Goal: Task Accomplishment & Management: Manage account settings

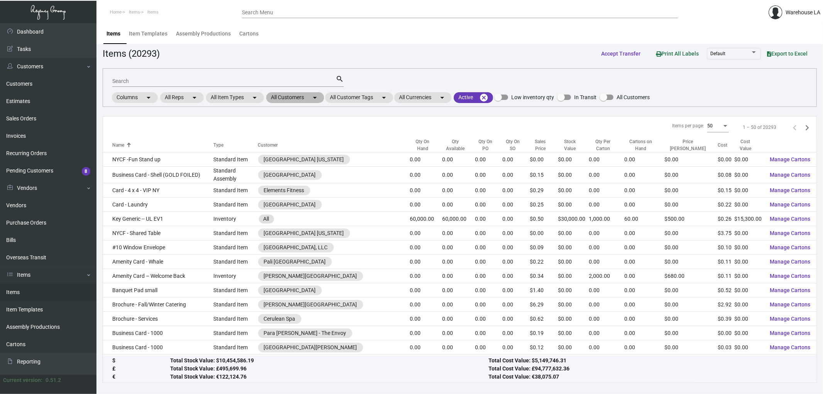
click at [294, 102] on mat-chip "All Customers arrow_drop_down" at bounding box center [295, 97] width 58 height 11
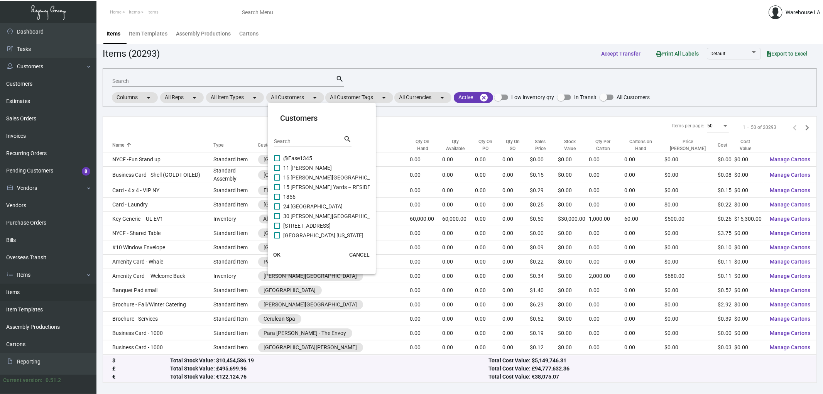
click at [289, 140] on input "Search" at bounding box center [308, 142] width 69 height 6
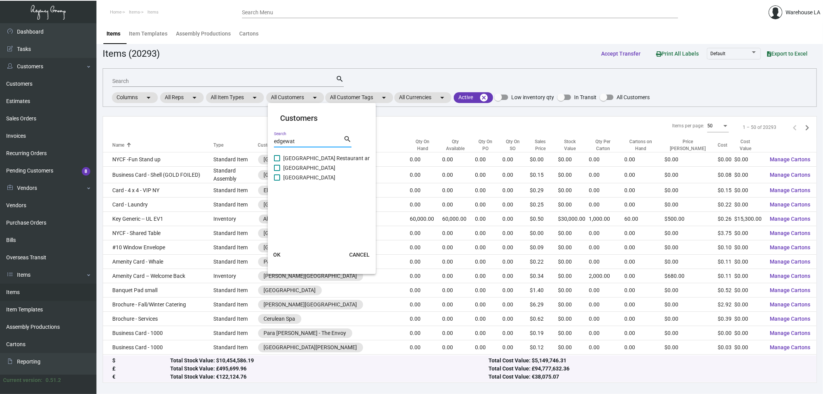
type input "edgewat"
click at [309, 178] on span "[GEOGRAPHIC_DATA]" at bounding box center [309, 177] width 52 height 9
click at [277, 181] on input "[GEOGRAPHIC_DATA]" at bounding box center [277, 181] width 0 height 0
checkbox input "true"
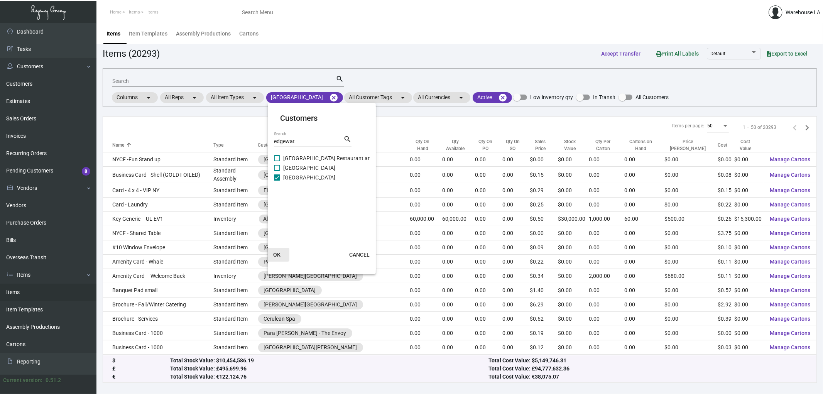
click at [277, 256] on span "OK" at bounding box center [276, 255] width 7 height 6
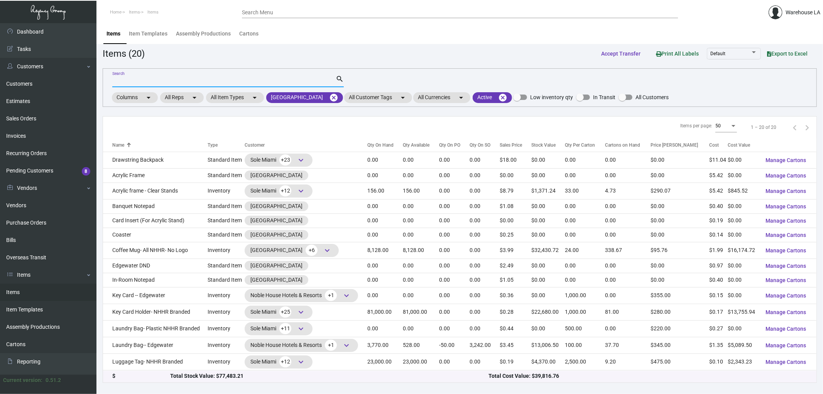
click at [166, 83] on input "Search" at bounding box center [223, 81] width 223 height 6
type input "o"
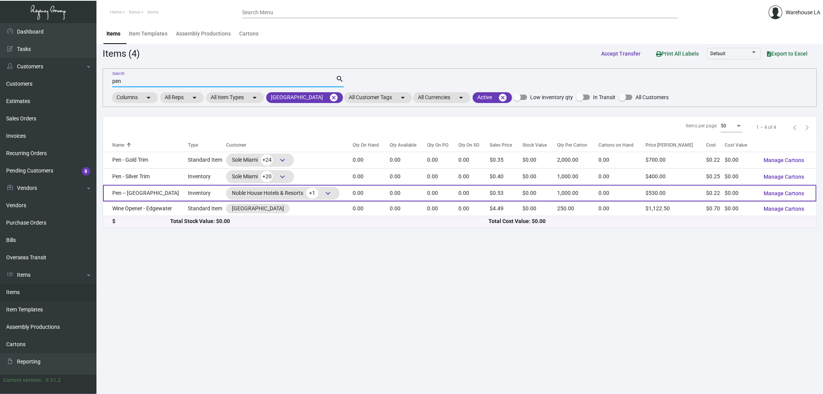
type input "pen"
click at [259, 194] on div "Noble House Hotels & Resorts +1 keyboard_arrow_down" at bounding box center [283, 194] width 102 height 12
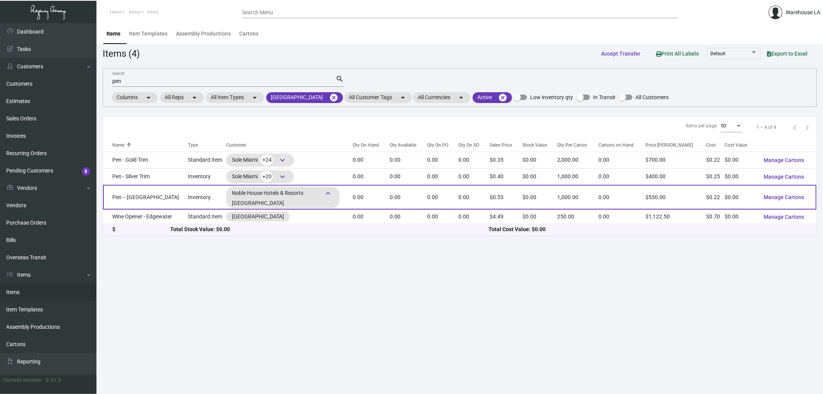
click at [205, 197] on td "Inventory" at bounding box center [207, 197] width 38 height 25
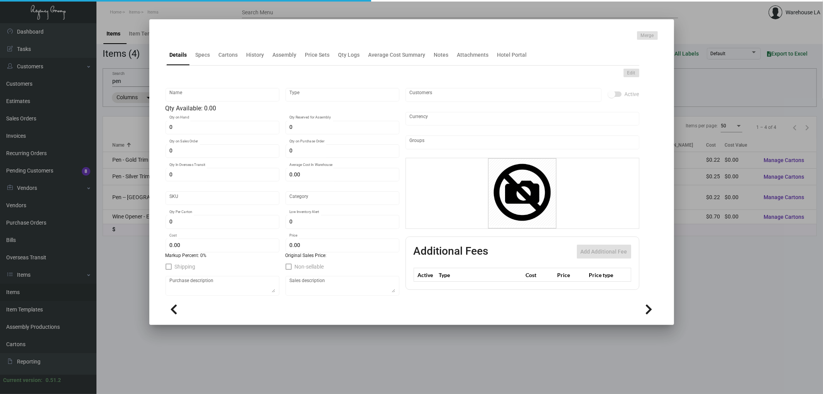
type input "Pen -- [GEOGRAPHIC_DATA]"
type input "Inventory"
type input "$ 0.22"
type input "Overseas"
type input "1,000"
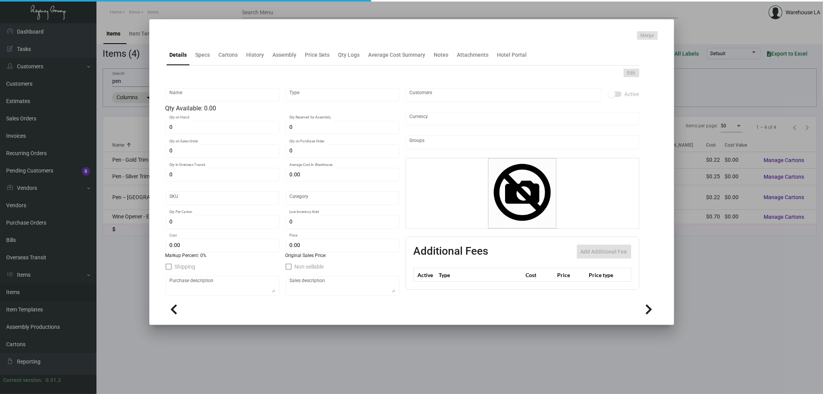
type input "$ 0.22"
type input "$ 0.53"
checkbox input "true"
type input "United States Dollar $"
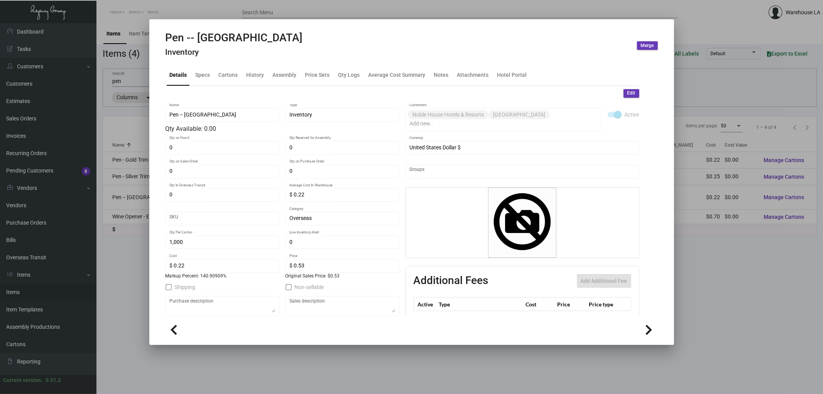
click at [237, 56] on h4 "Inventory" at bounding box center [234, 52] width 137 height 10
click at [230, 86] on div "Edit Pen -- Edgewater Name Inventory Type Qty Available: 0.00 0 Qty on Hand 0 Q…" at bounding box center [403, 233] width 474 height 295
click at [229, 83] on div "Cartons" at bounding box center [228, 75] width 25 height 19
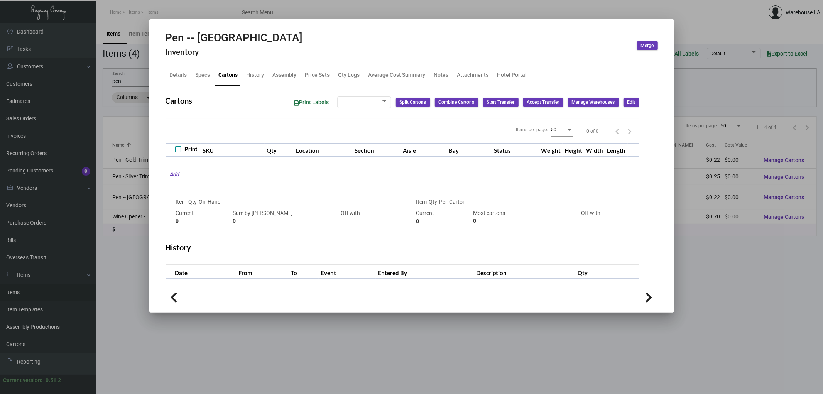
type input "3000"
type input "-3000"
type input "1,000"
type input "1000"
type input "0"
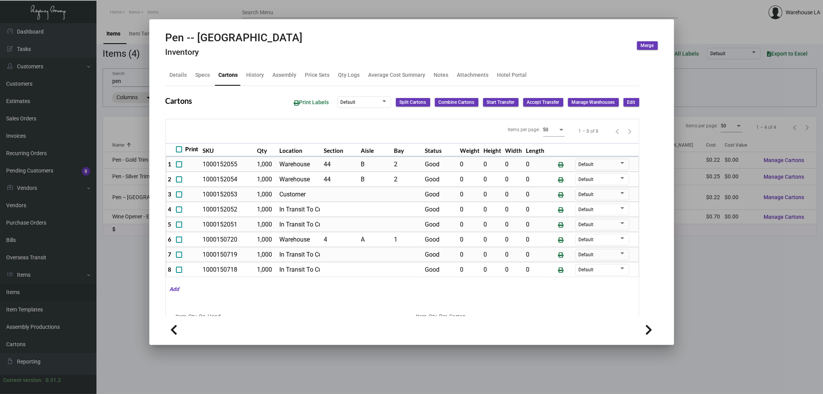
scroll to position [6, 0]
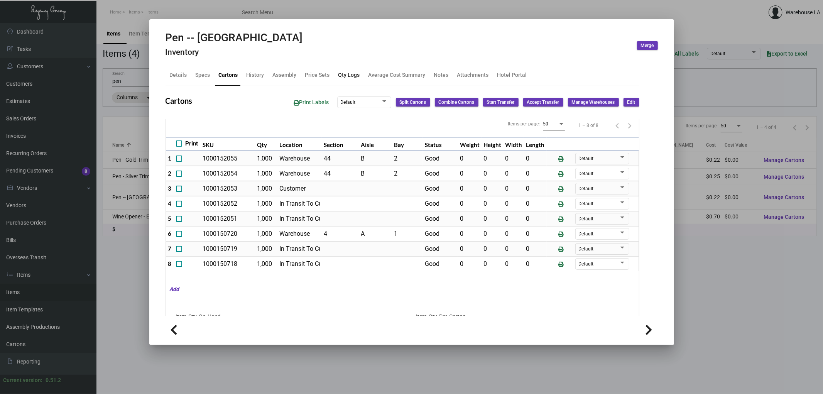
click at [350, 71] on div "Qty Logs" at bounding box center [349, 75] width 22 height 8
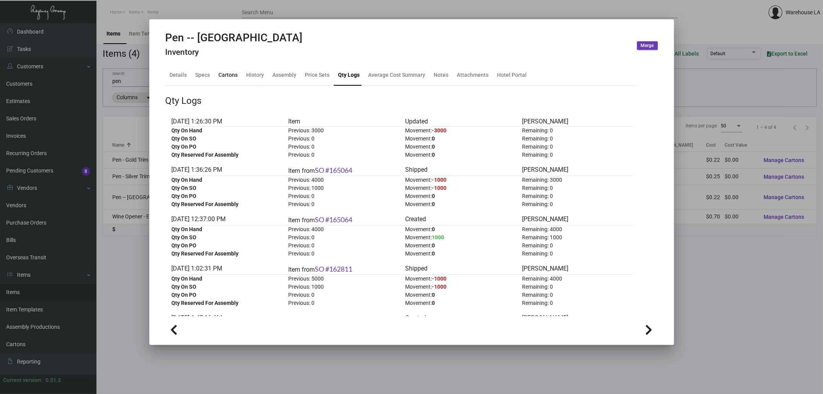
click at [225, 74] on div "Cartons" at bounding box center [228, 75] width 19 height 8
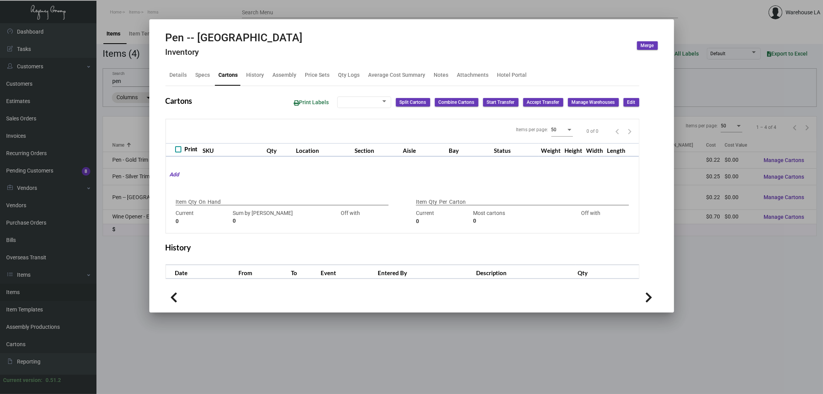
type input "3000"
type input "-3000"
type input "1,000"
type input "1000"
type input "0"
